Goal: Use online tool/utility: Utilize a website feature to perform a specific function

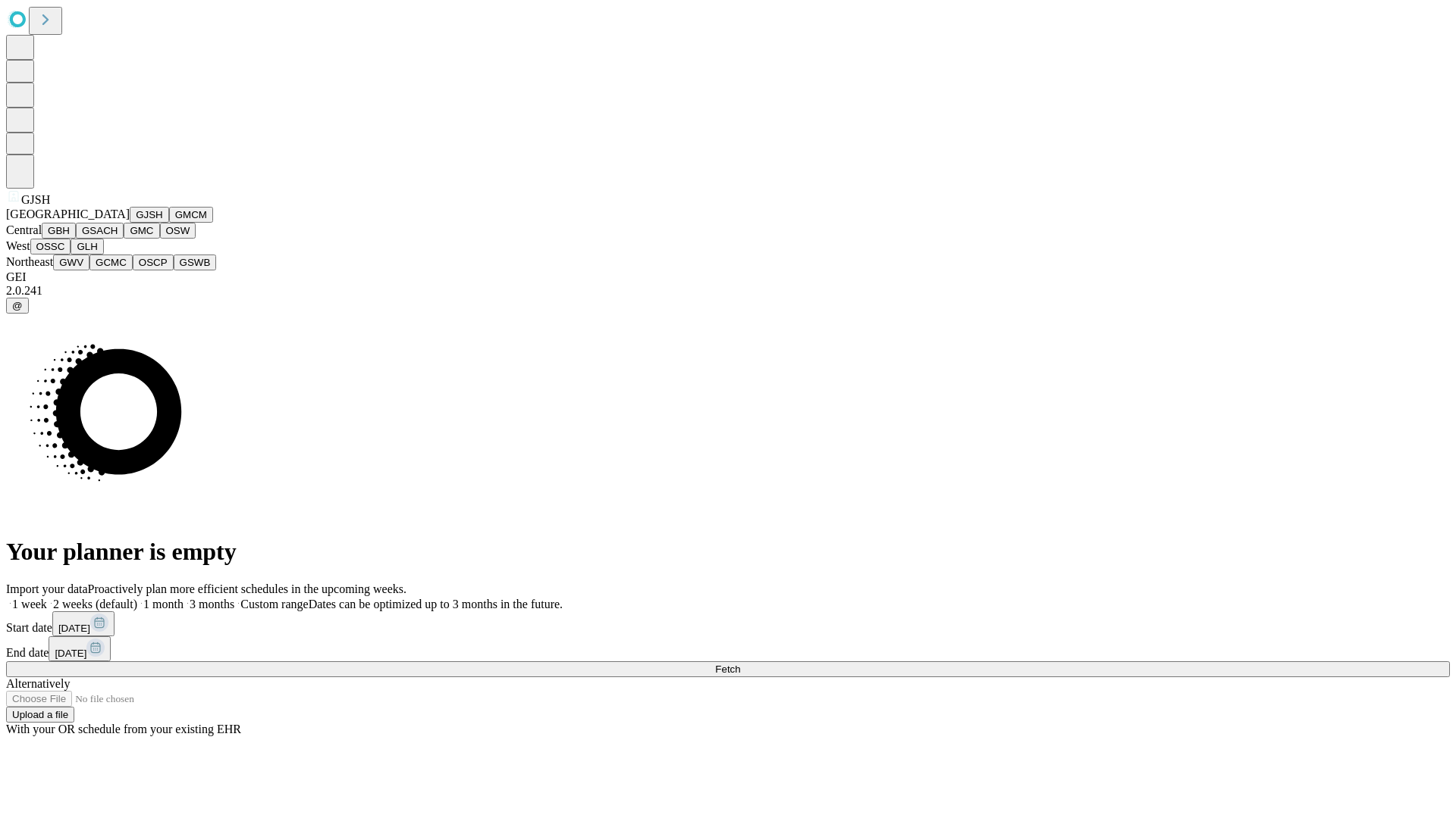
click at [129, 223] on button "GJSH" at bounding box center [149, 215] width 39 height 16
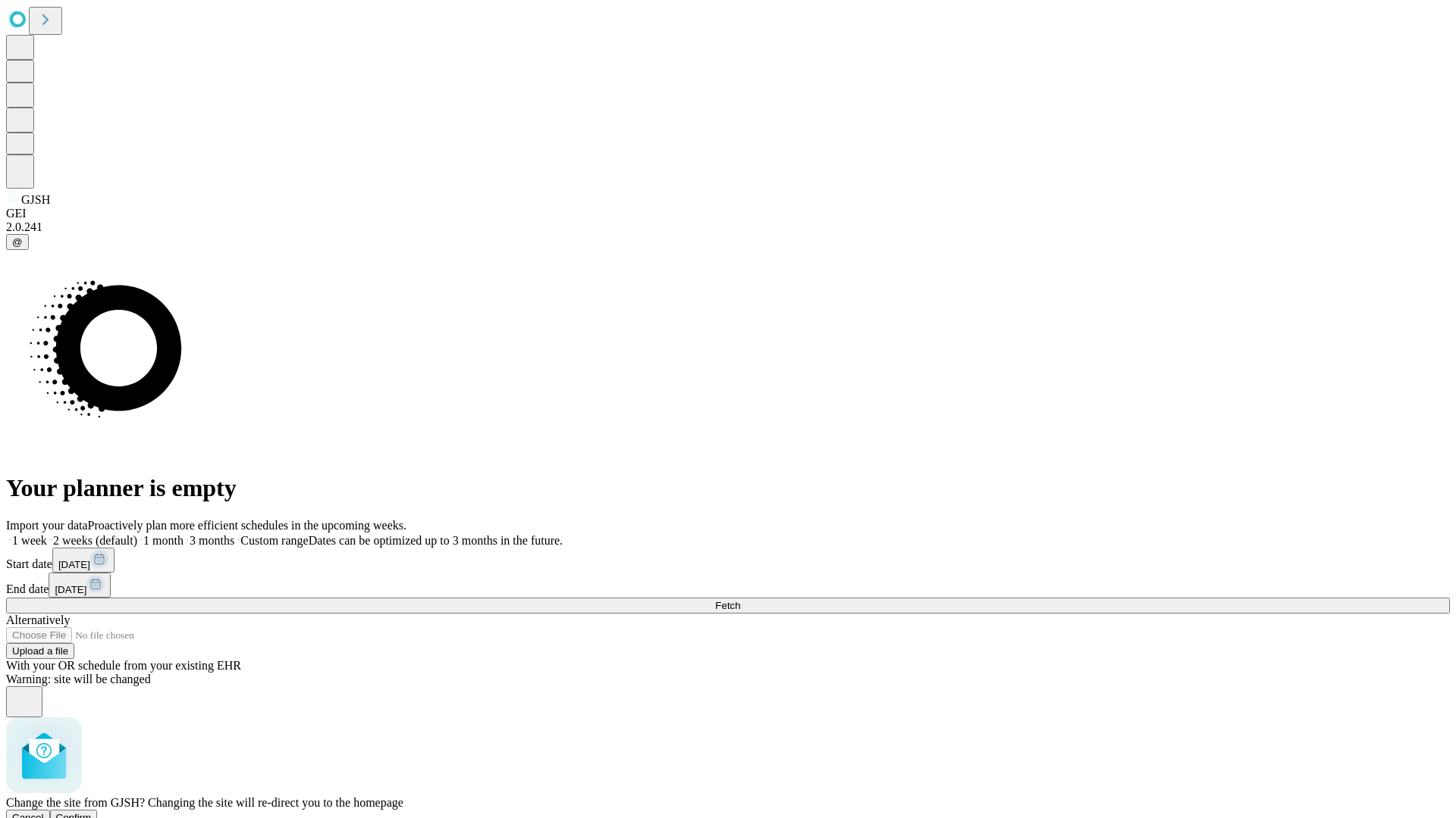
click at [92, 812] on span "Confirm" at bounding box center [73, 818] width 36 height 11
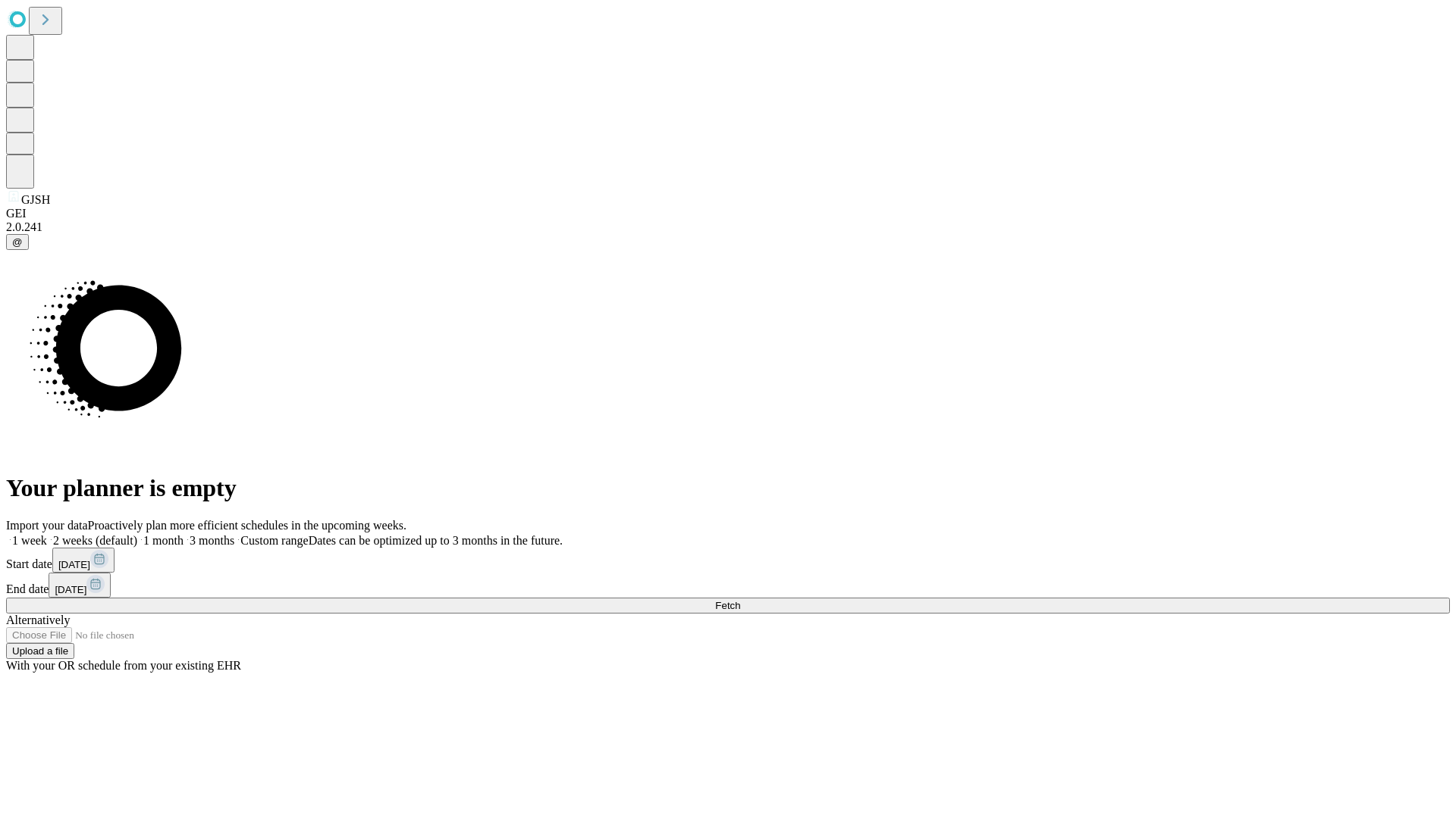
click at [138, 535] on label "2 weeks (default)" at bounding box center [92, 541] width 90 height 13
click at [739, 600] on span "Fetch" at bounding box center [727, 605] width 25 height 11
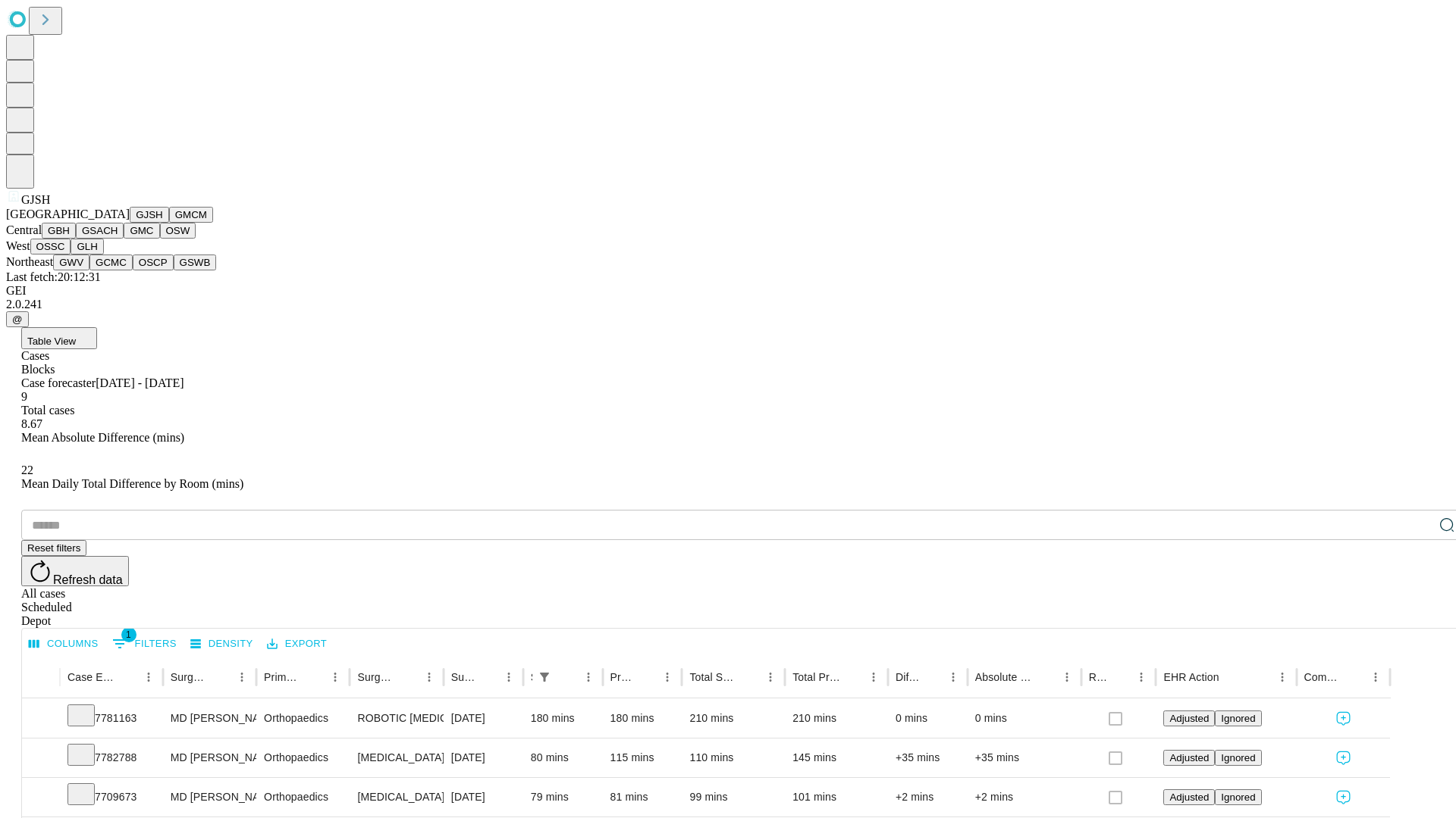
click at [169, 223] on button "GMCM" at bounding box center [191, 215] width 44 height 16
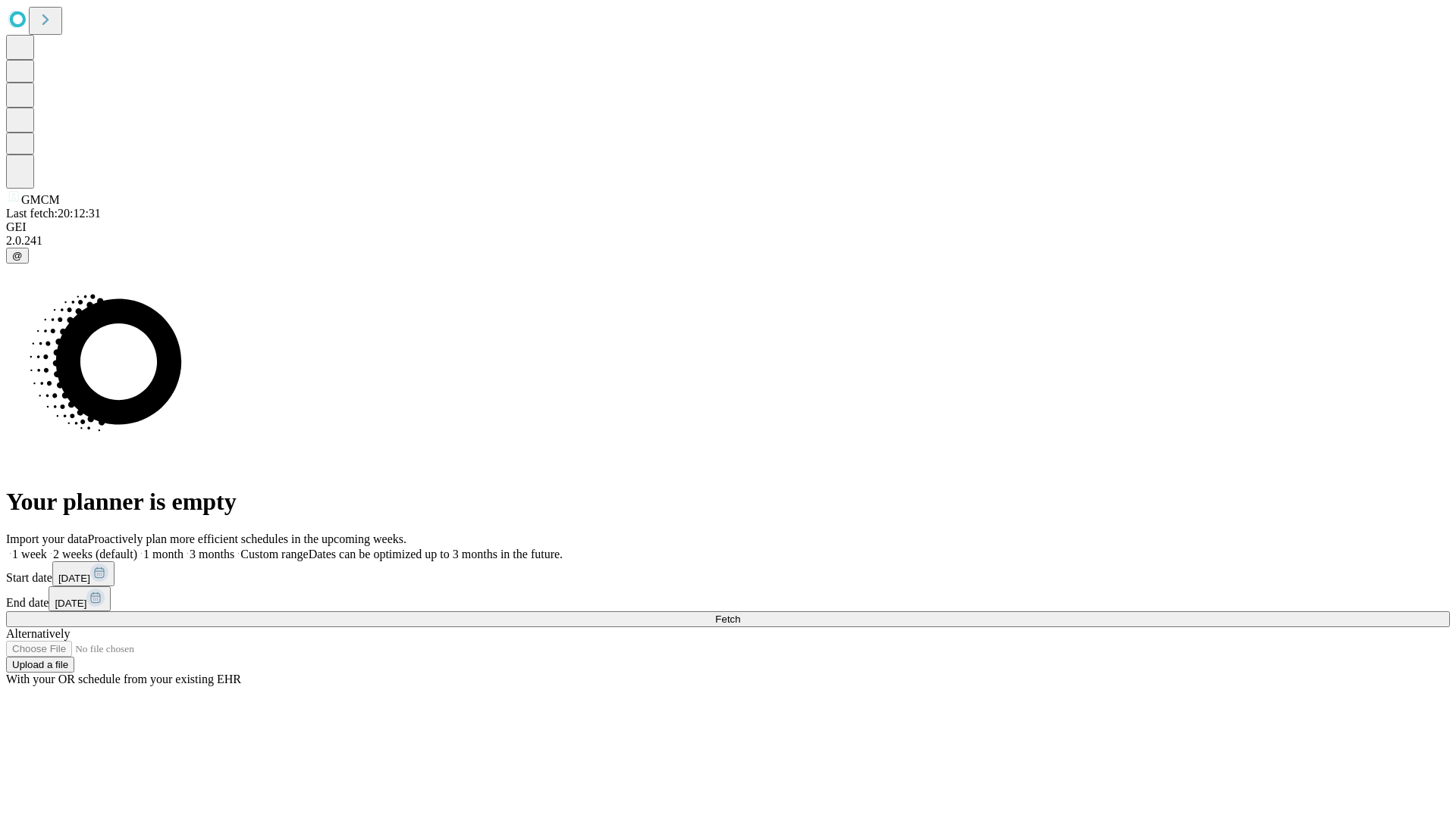
click at [138, 547] on label "2 weeks (default)" at bounding box center [92, 554] width 90 height 13
click at [739, 614] on span "Fetch" at bounding box center [727, 619] width 25 height 11
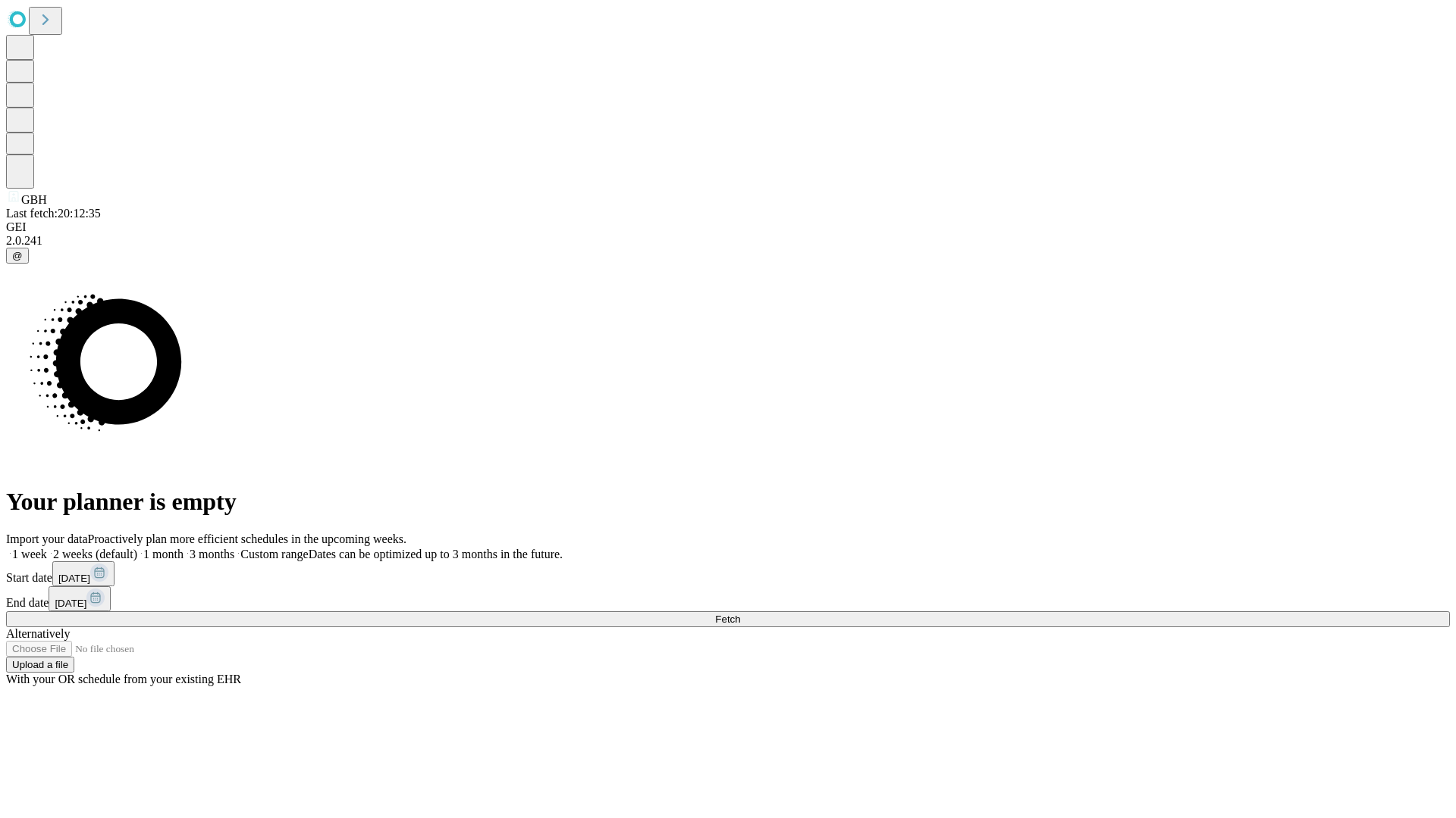
click at [138, 547] on label "2 weeks (default)" at bounding box center [92, 554] width 90 height 13
click at [739, 614] on span "Fetch" at bounding box center [727, 619] width 25 height 11
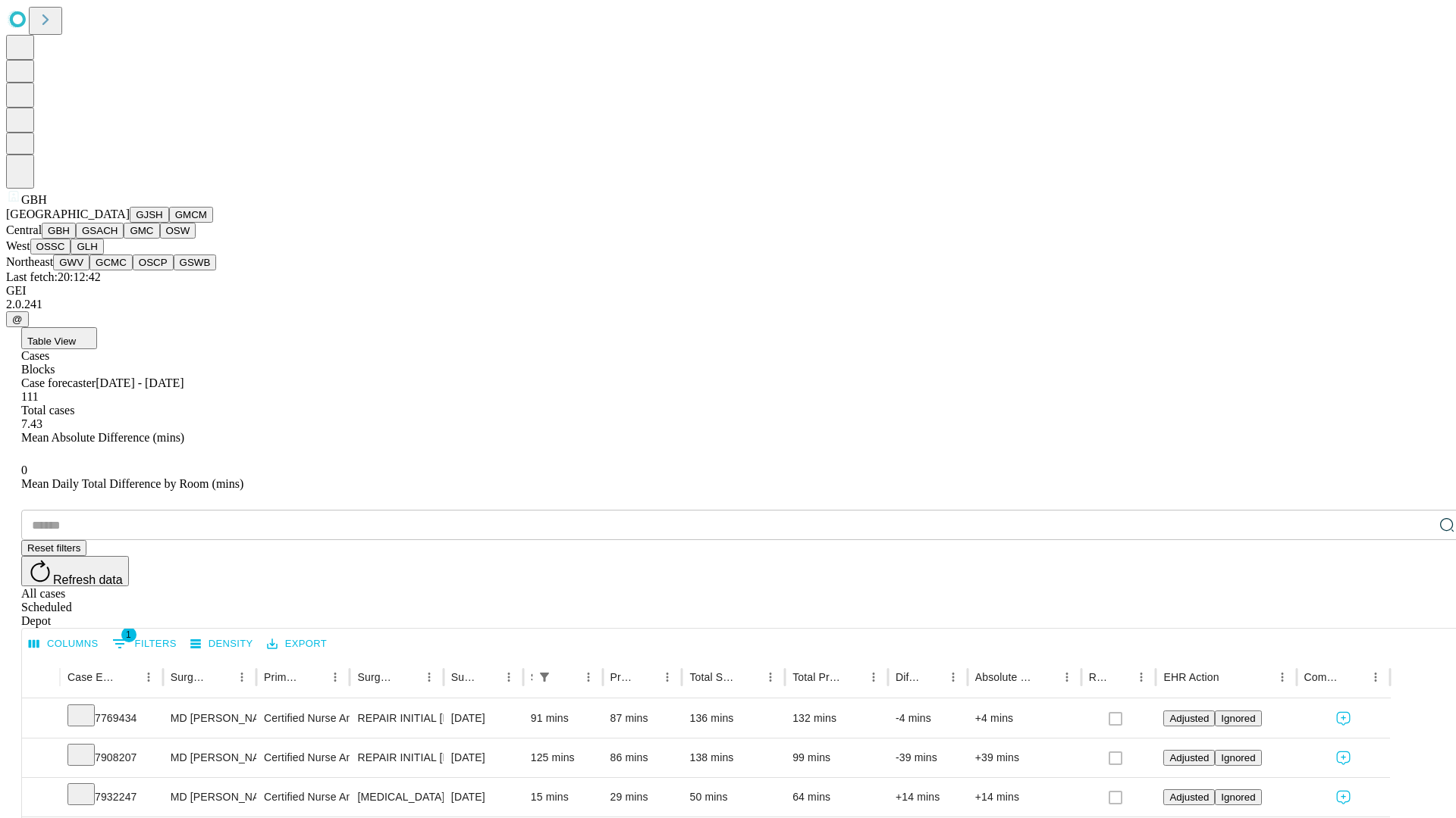
click at [117, 238] on button "GSACH" at bounding box center [100, 230] width 48 height 16
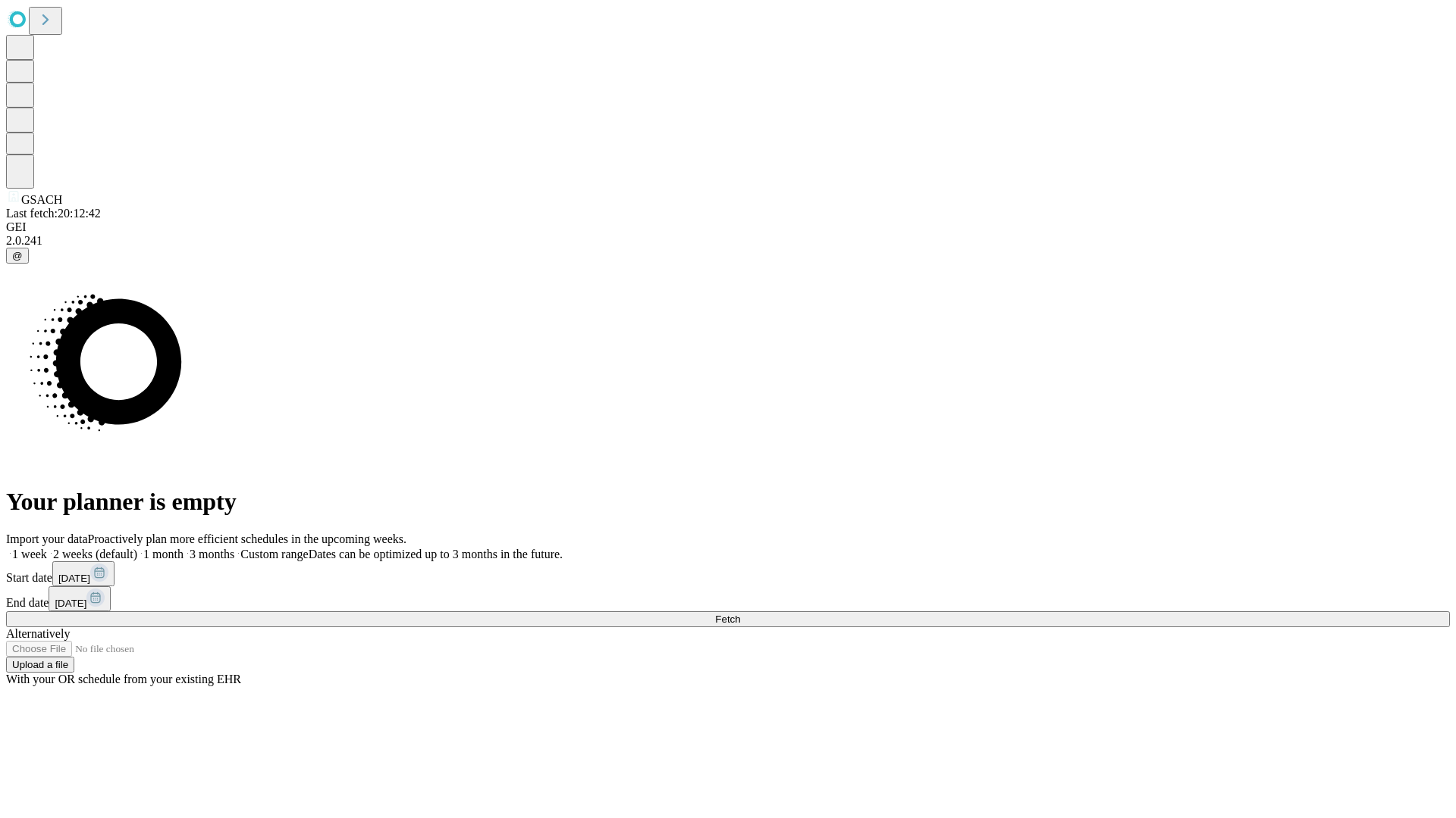
click at [138, 547] on label "2 weeks (default)" at bounding box center [92, 554] width 90 height 13
click at [739, 614] on span "Fetch" at bounding box center [727, 619] width 25 height 11
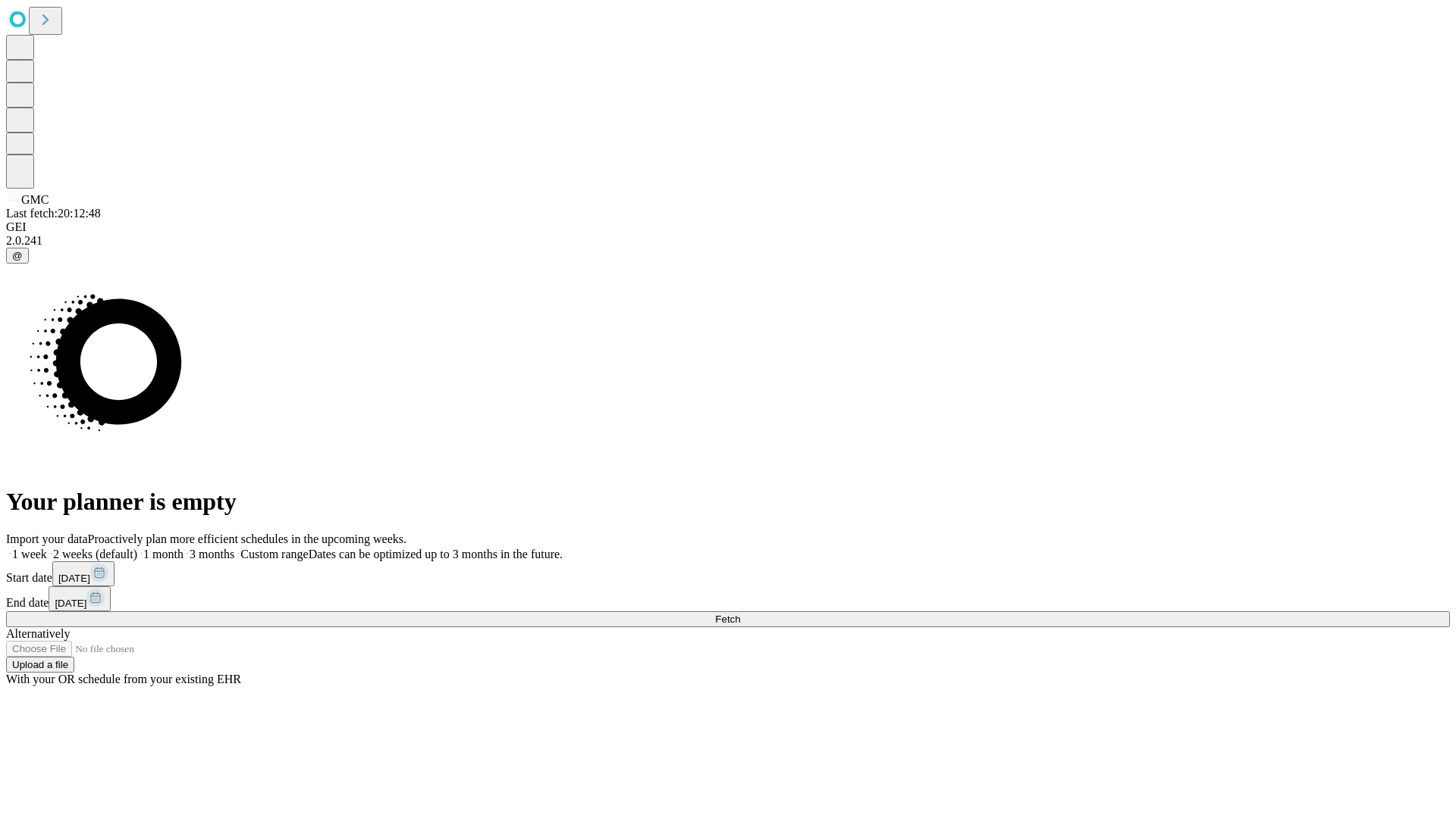
click at [138, 547] on label "2 weeks (default)" at bounding box center [92, 554] width 90 height 13
click at [739, 614] on span "Fetch" at bounding box center [727, 619] width 25 height 11
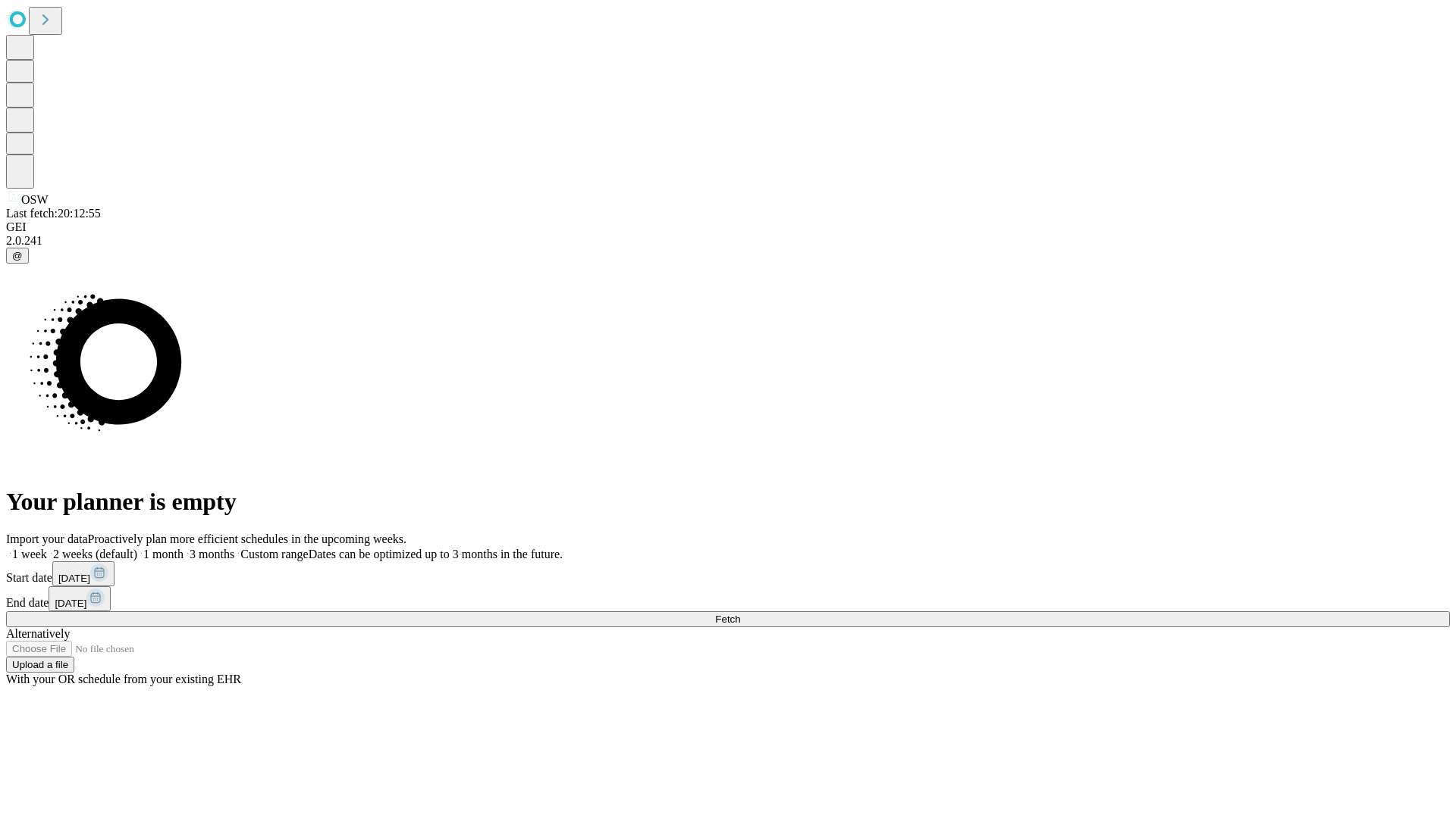
click at [138, 547] on label "2 weeks (default)" at bounding box center [92, 554] width 90 height 13
click at [739, 614] on span "Fetch" at bounding box center [727, 619] width 25 height 11
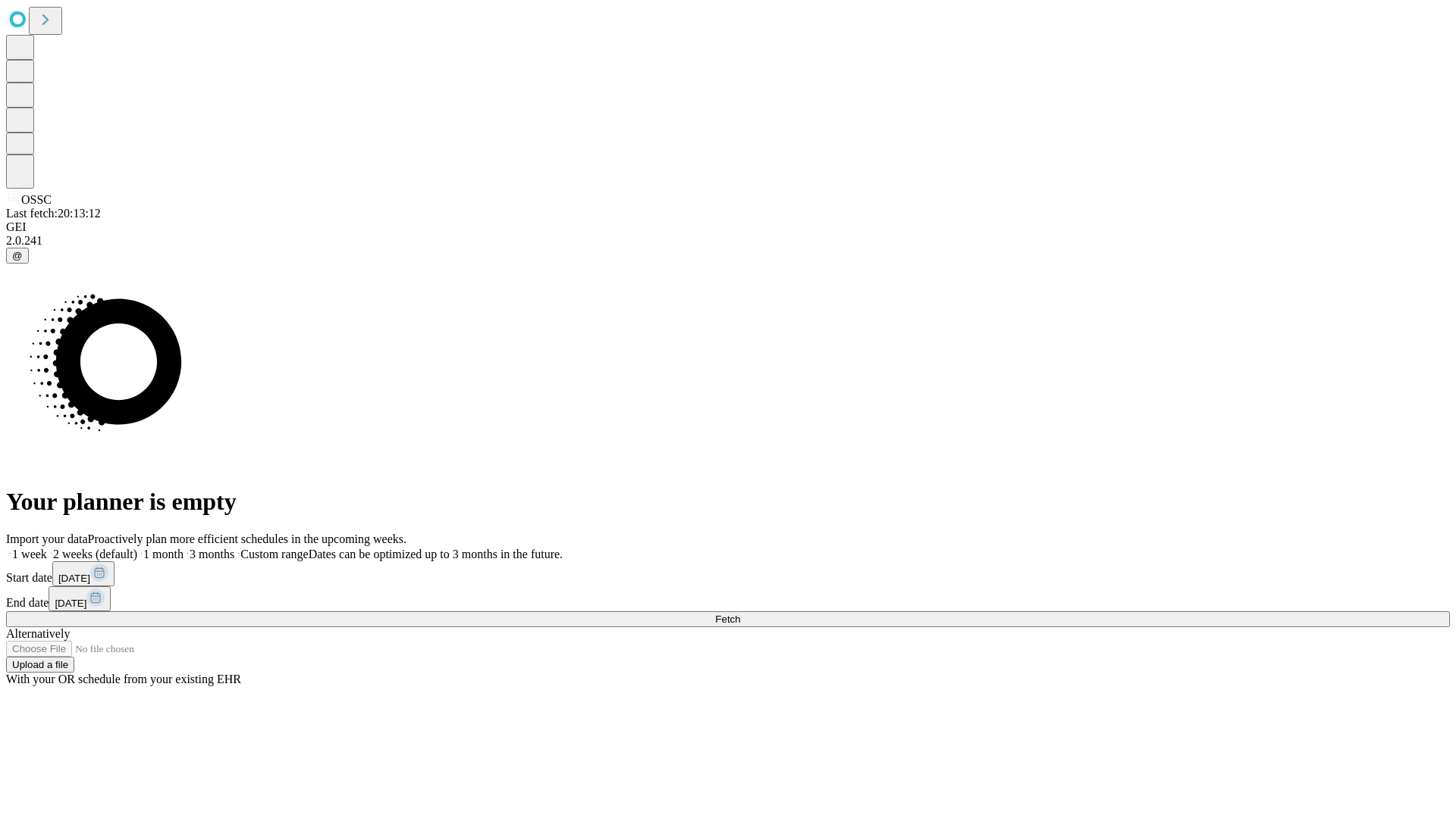
click at [138, 547] on label "2 weeks (default)" at bounding box center [92, 554] width 90 height 13
click at [739, 614] on span "Fetch" at bounding box center [727, 619] width 25 height 11
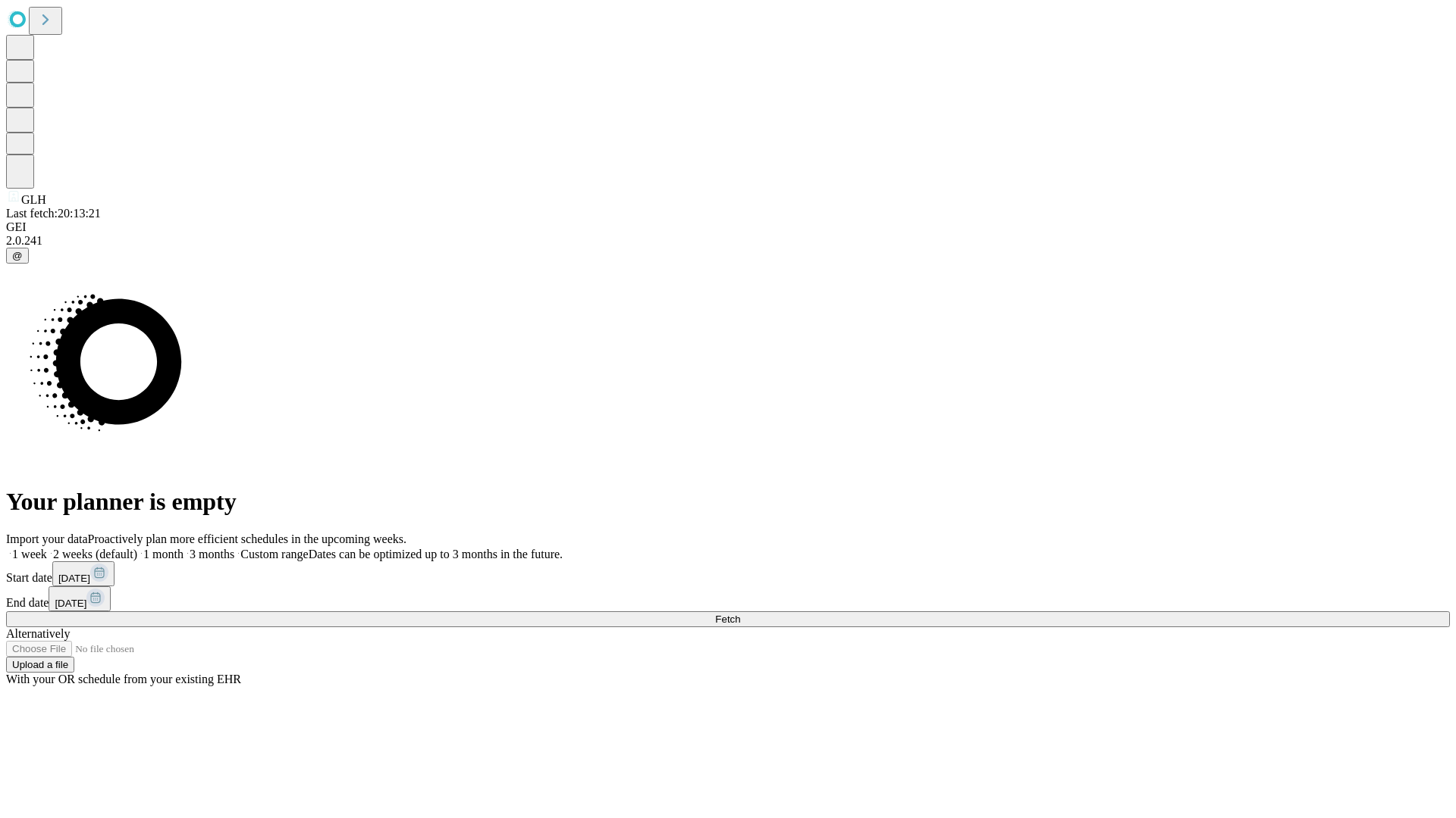
click at [138, 547] on label "2 weeks (default)" at bounding box center [92, 554] width 90 height 13
click at [739, 614] on span "Fetch" at bounding box center [727, 619] width 25 height 11
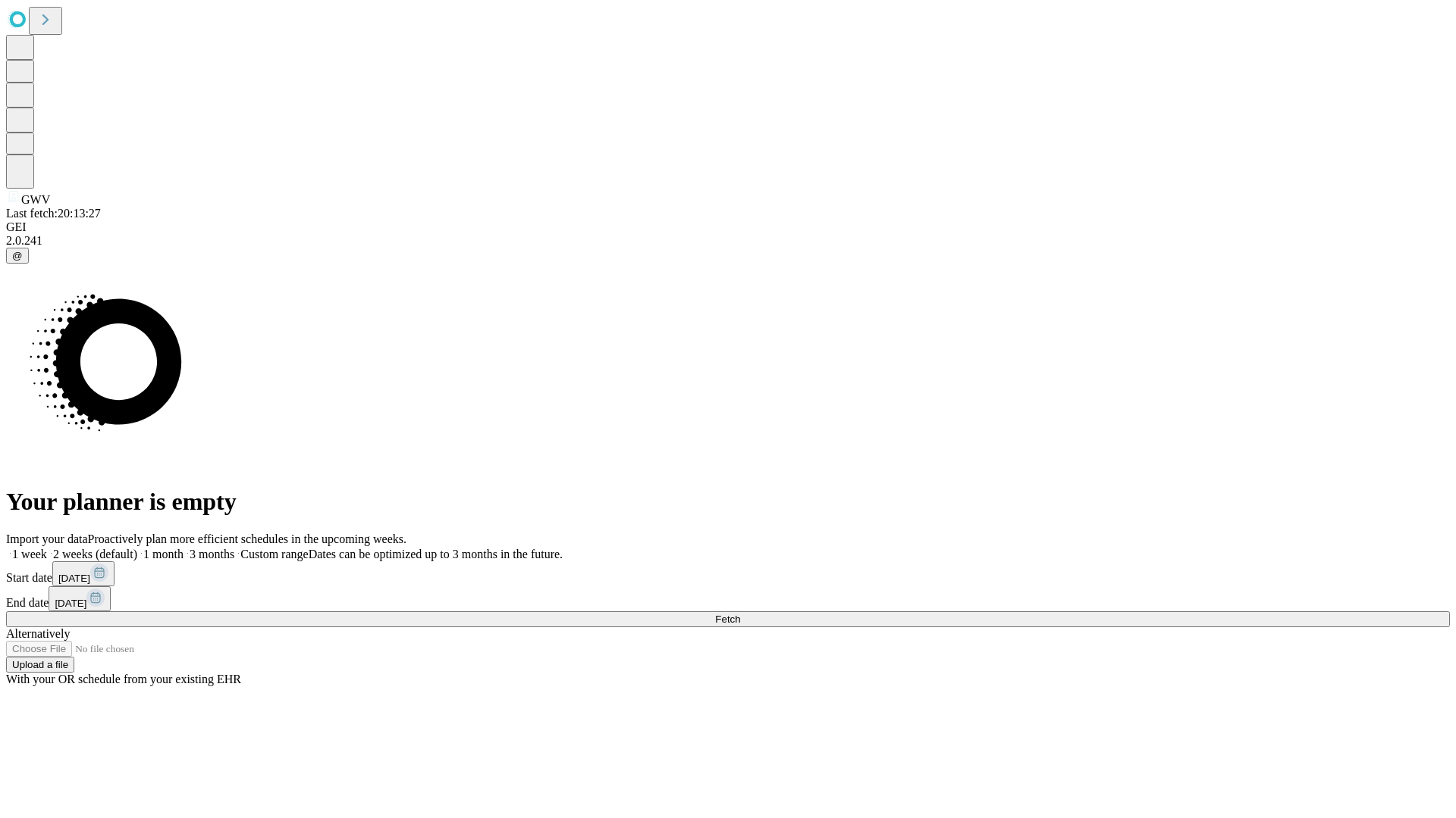
click at [138, 547] on label "2 weeks (default)" at bounding box center [92, 554] width 90 height 13
click at [739, 614] on span "Fetch" at bounding box center [727, 619] width 25 height 11
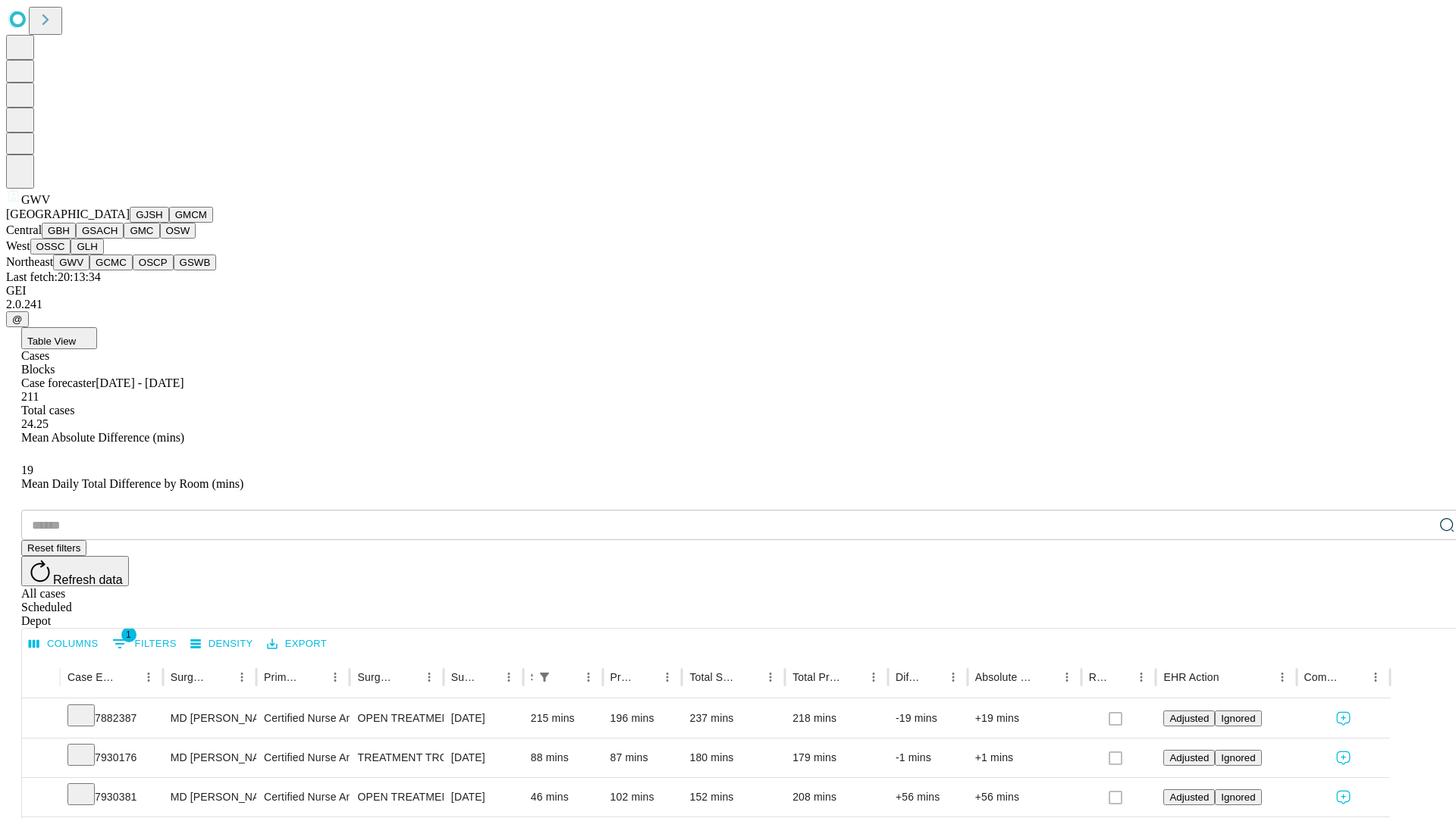
click at [117, 271] on button "GCMC" at bounding box center [111, 262] width 43 height 16
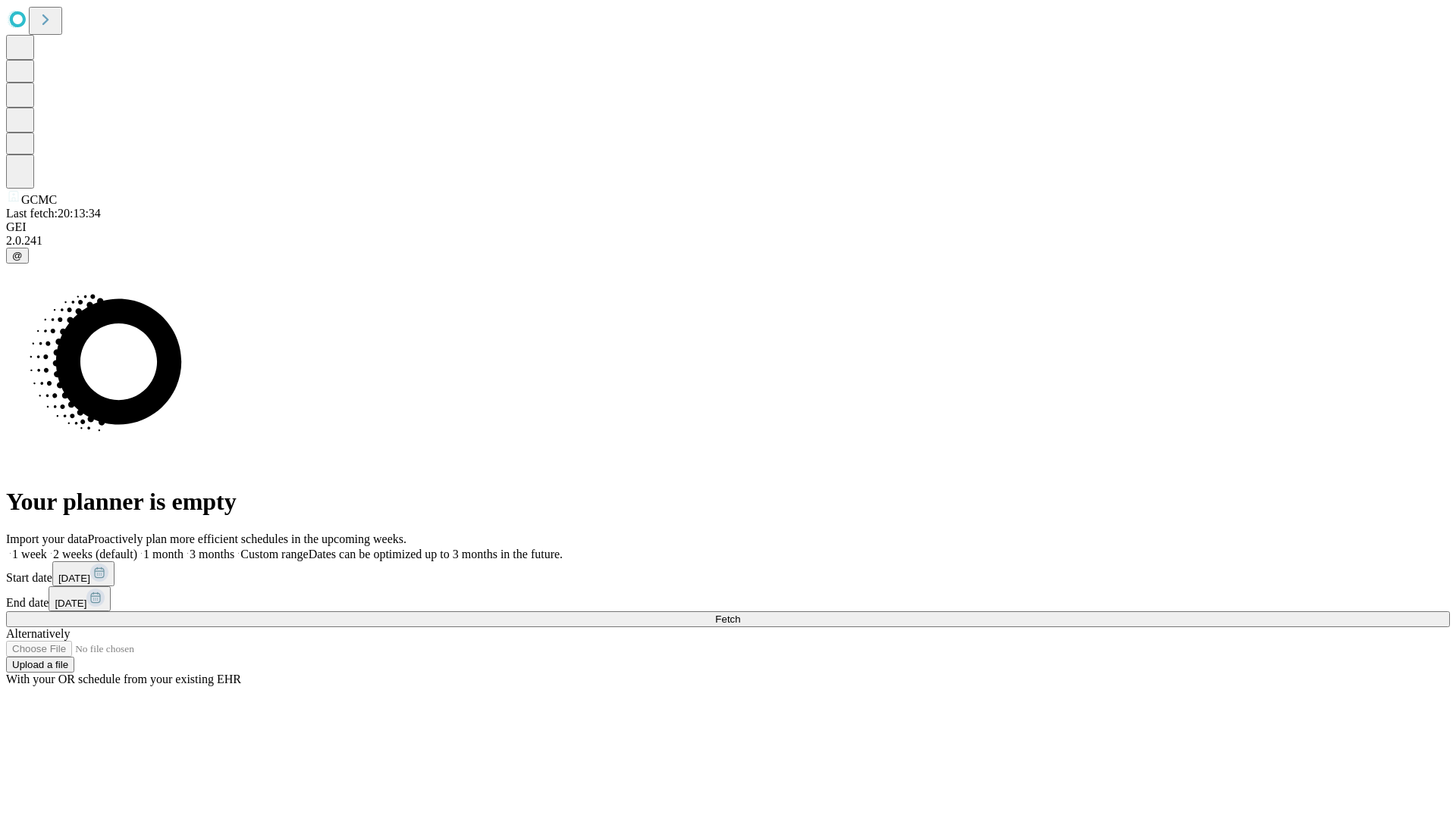
click at [138, 547] on label "2 weeks (default)" at bounding box center [92, 554] width 90 height 13
click at [739, 614] on span "Fetch" at bounding box center [727, 619] width 25 height 11
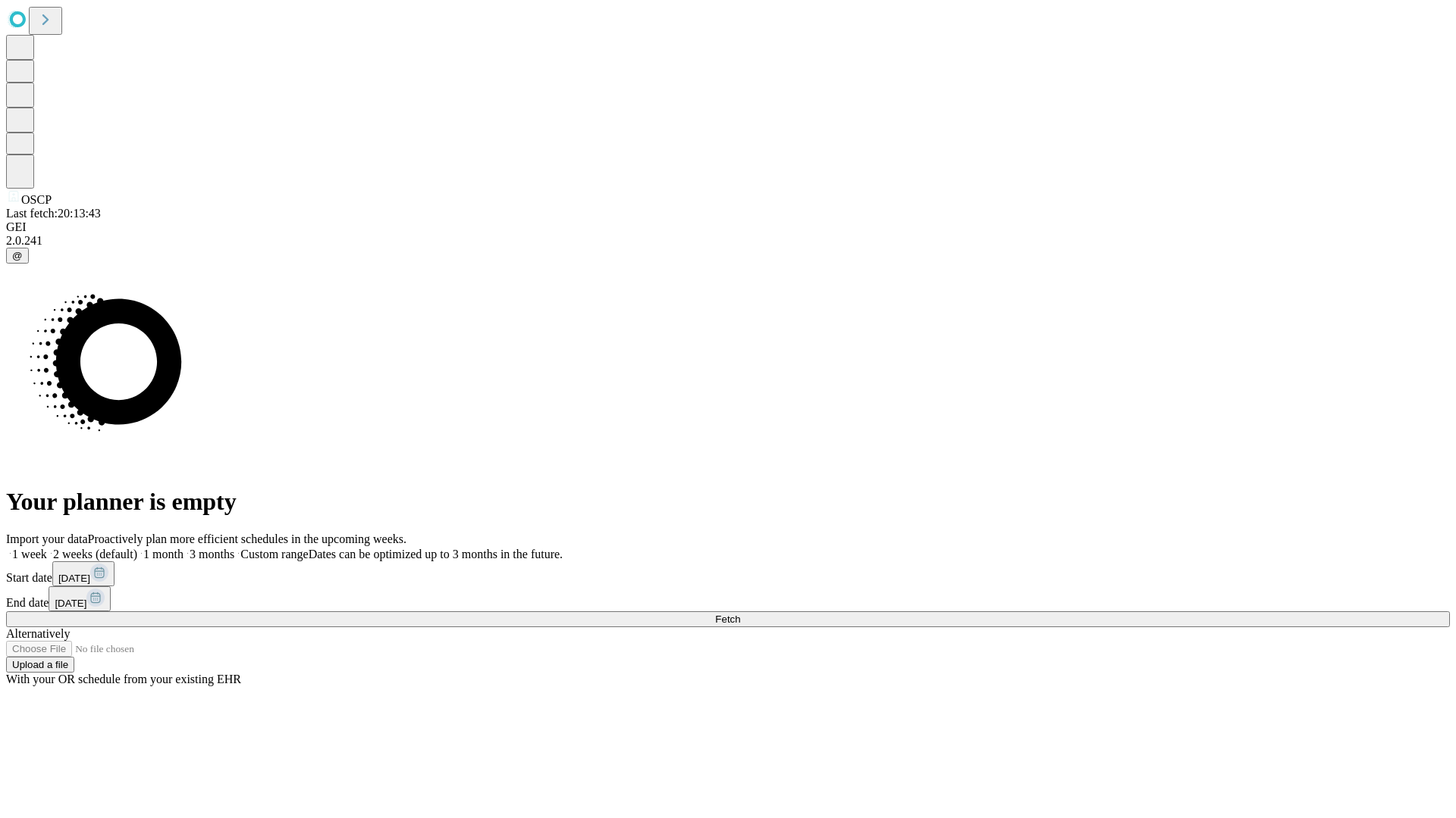
click at [138, 547] on label "2 weeks (default)" at bounding box center [92, 554] width 90 height 13
click at [739, 614] on span "Fetch" at bounding box center [727, 619] width 25 height 11
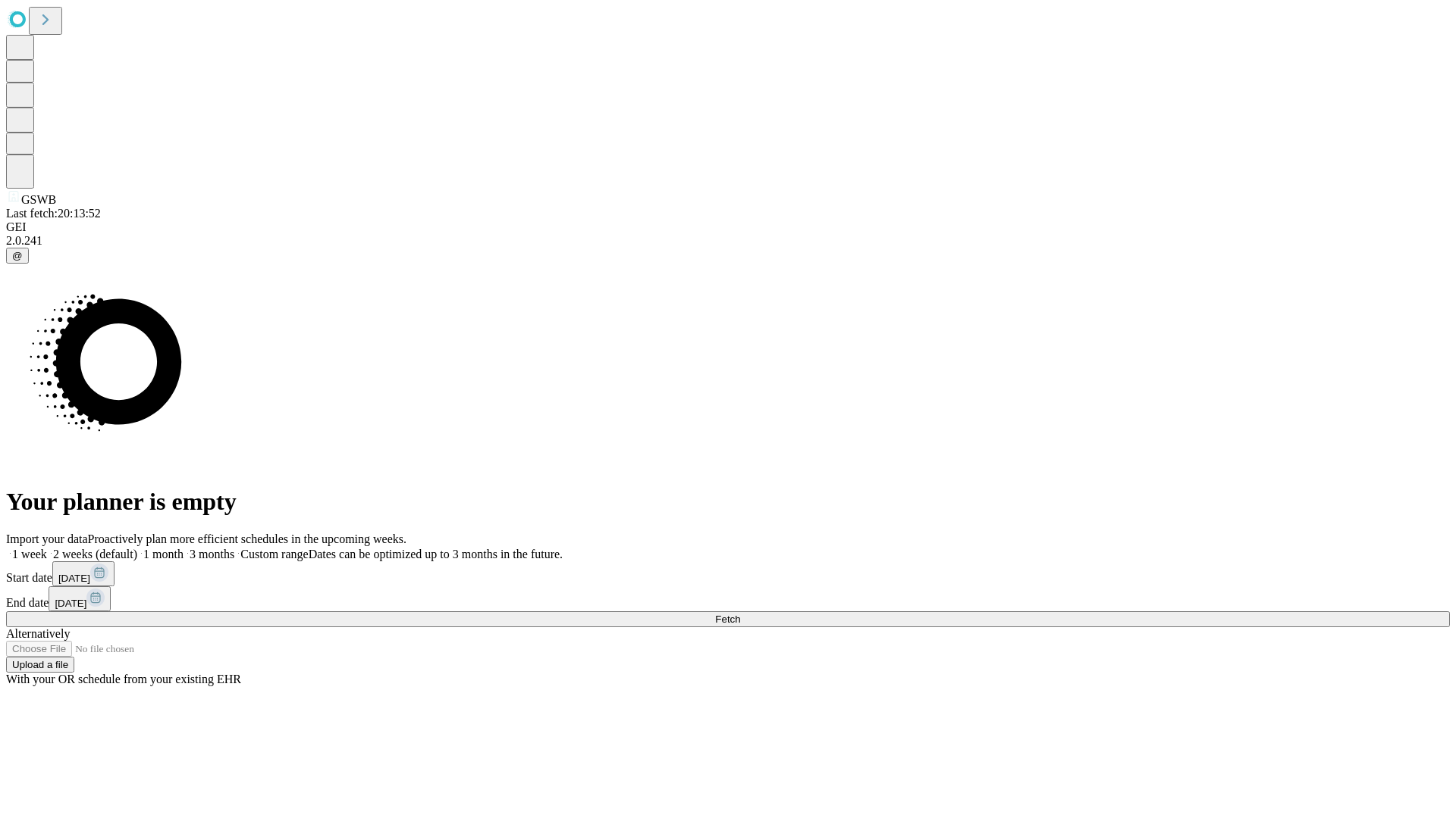
click at [739, 614] on span "Fetch" at bounding box center [727, 619] width 25 height 11
